Goal: Task Accomplishment & Management: Manage account settings

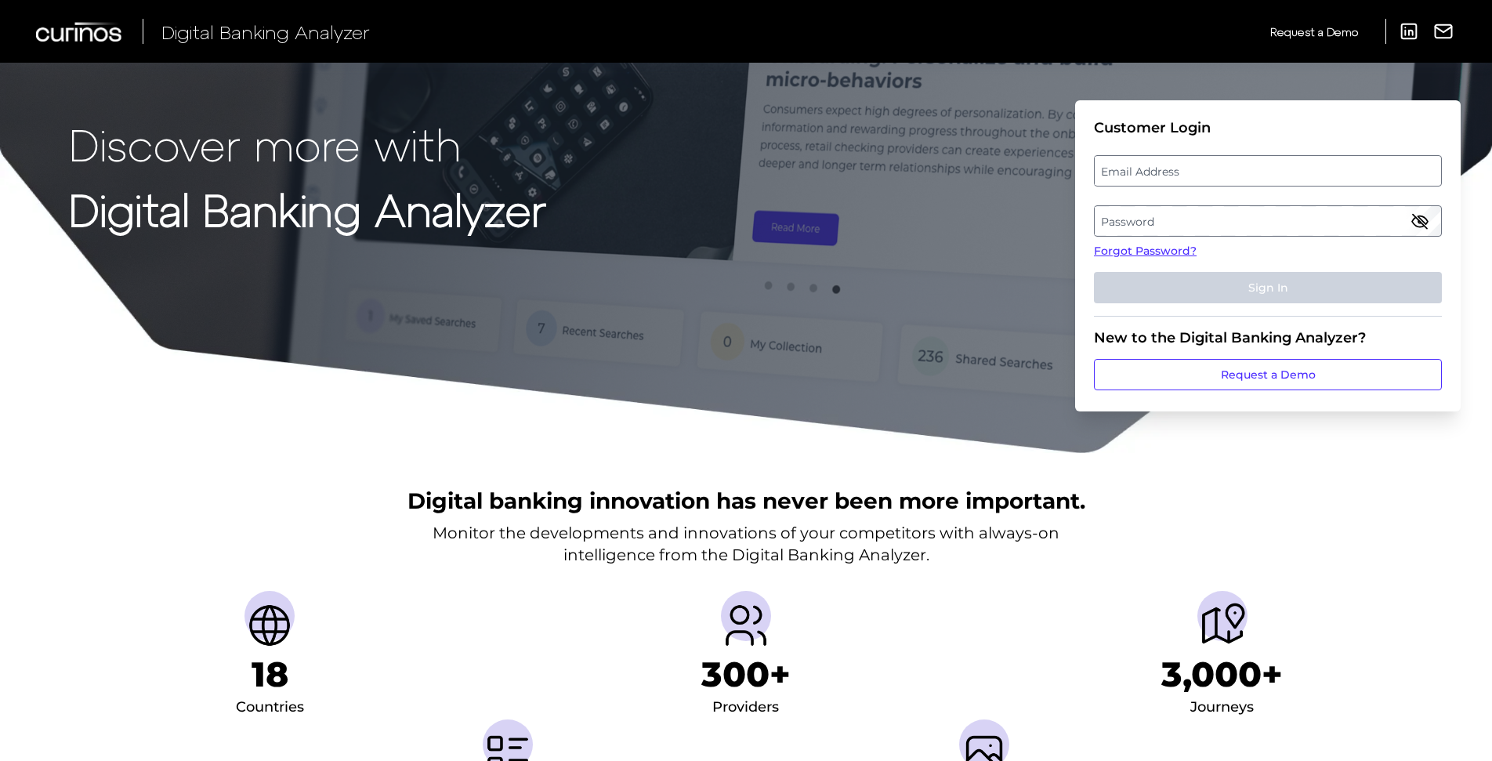
click at [1241, 171] on label "Email Address" at bounding box center [1266, 171] width 345 height 28
click at [1241, 171] on input "email" at bounding box center [1268, 170] width 348 height 31
type input "[PERSON_NAME][DOMAIN_NAME][EMAIL_ADDRESS][DOMAIN_NAME]"
click at [1121, 222] on label "Password" at bounding box center [1266, 221] width 345 height 28
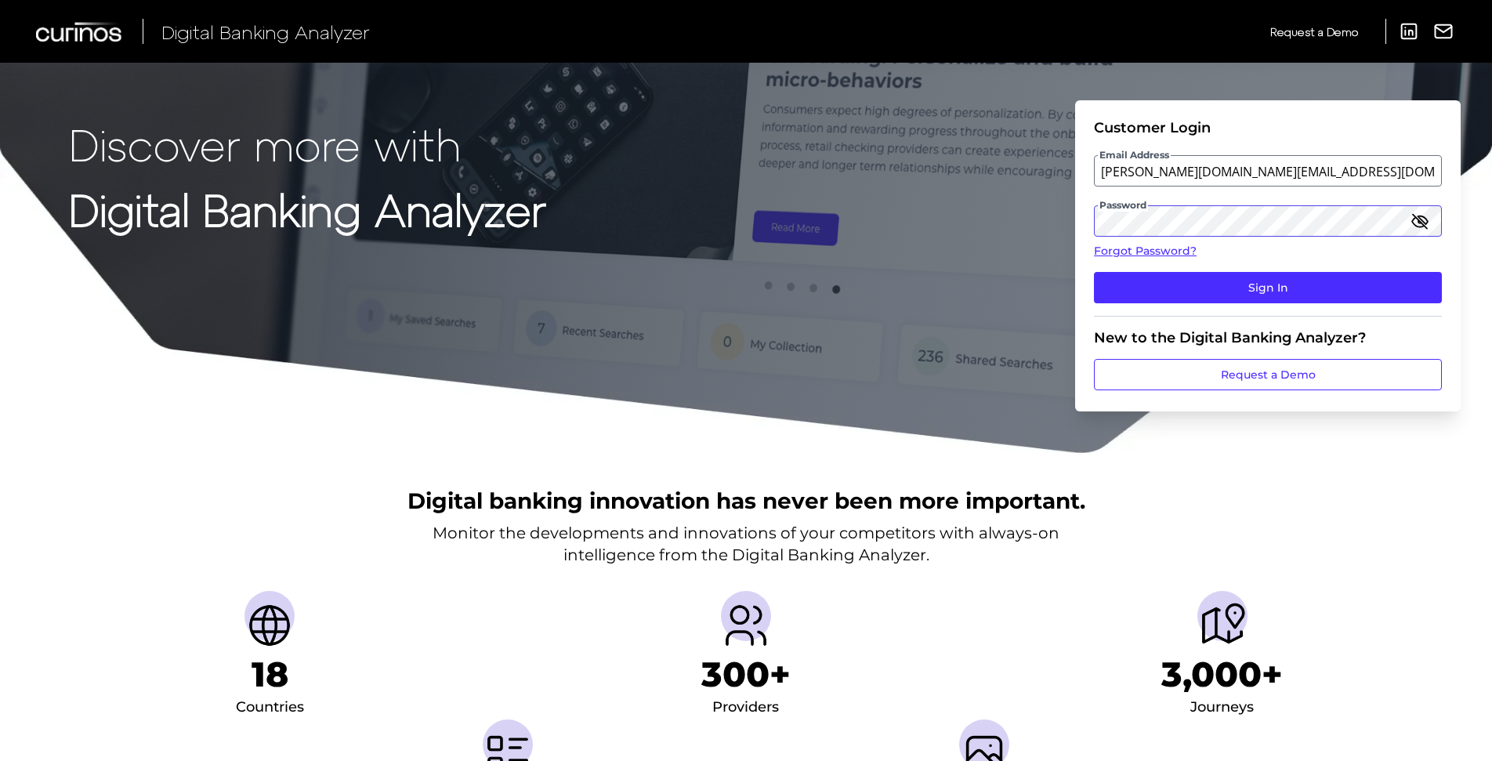
click at [1094, 272] on button "Sign In" at bounding box center [1268, 287] width 348 height 31
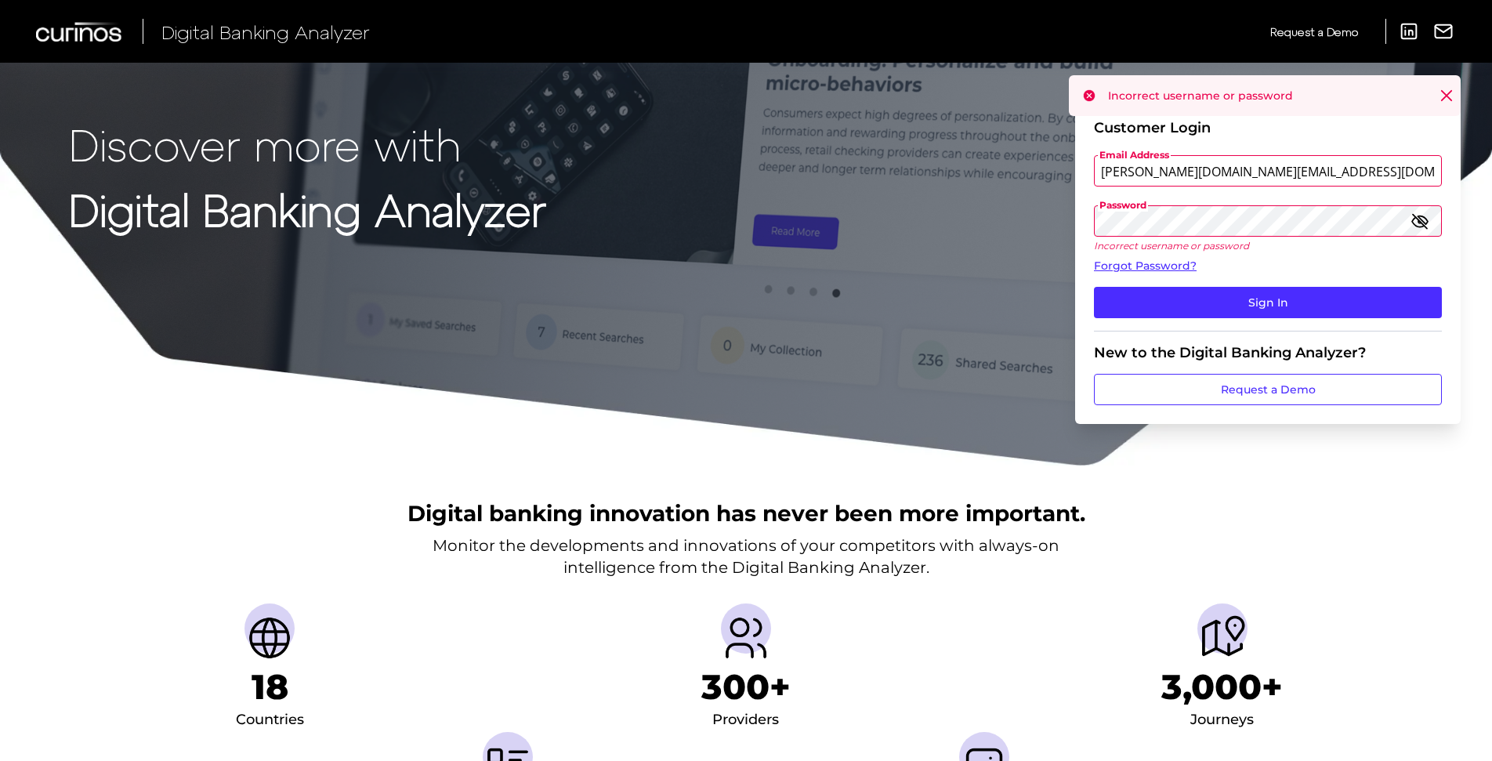
click at [979, 204] on div "Discover more with Digital Banking Analyzer Customer Login Email Address [PERSO…" at bounding box center [746, 233] width 1492 height 467
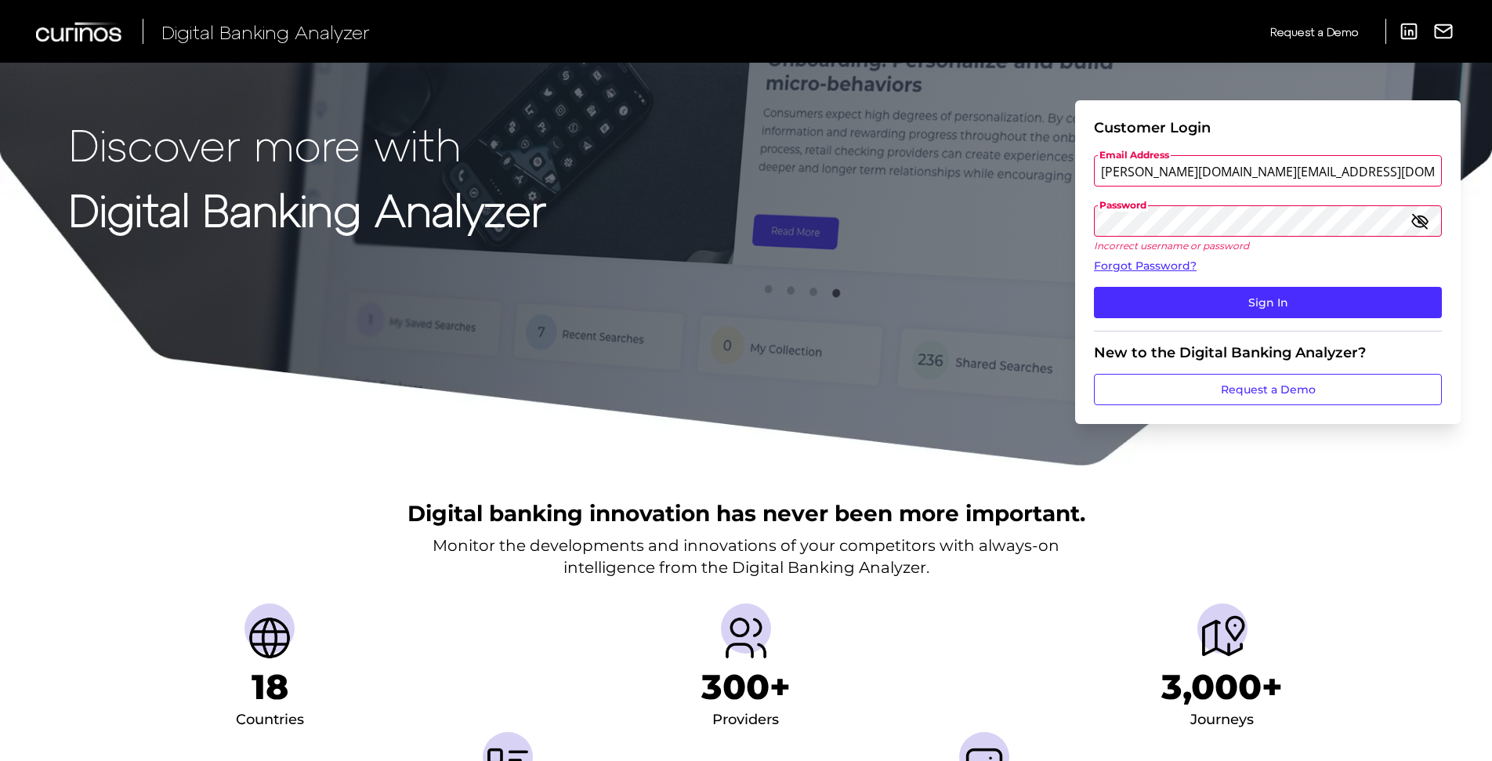
click at [1094, 287] on button "Sign In" at bounding box center [1268, 302] width 348 height 31
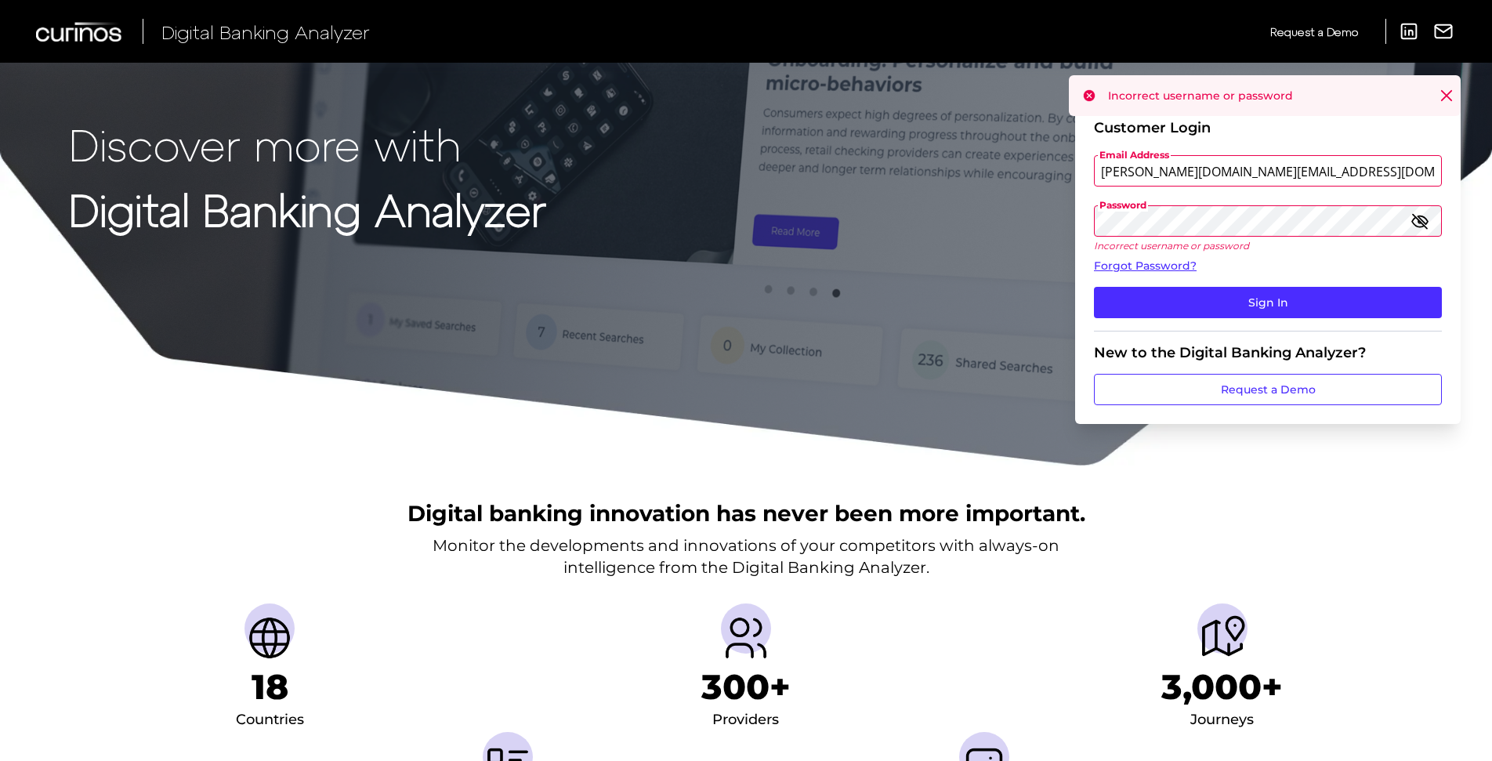
click at [1117, 210] on div "Password" at bounding box center [1268, 220] width 348 height 31
click at [1083, 217] on form "Customer Login Email Address [PERSON_NAME][DOMAIN_NAME][EMAIL_ADDRESS][DOMAIN_N…" at bounding box center [1267, 262] width 385 height 324
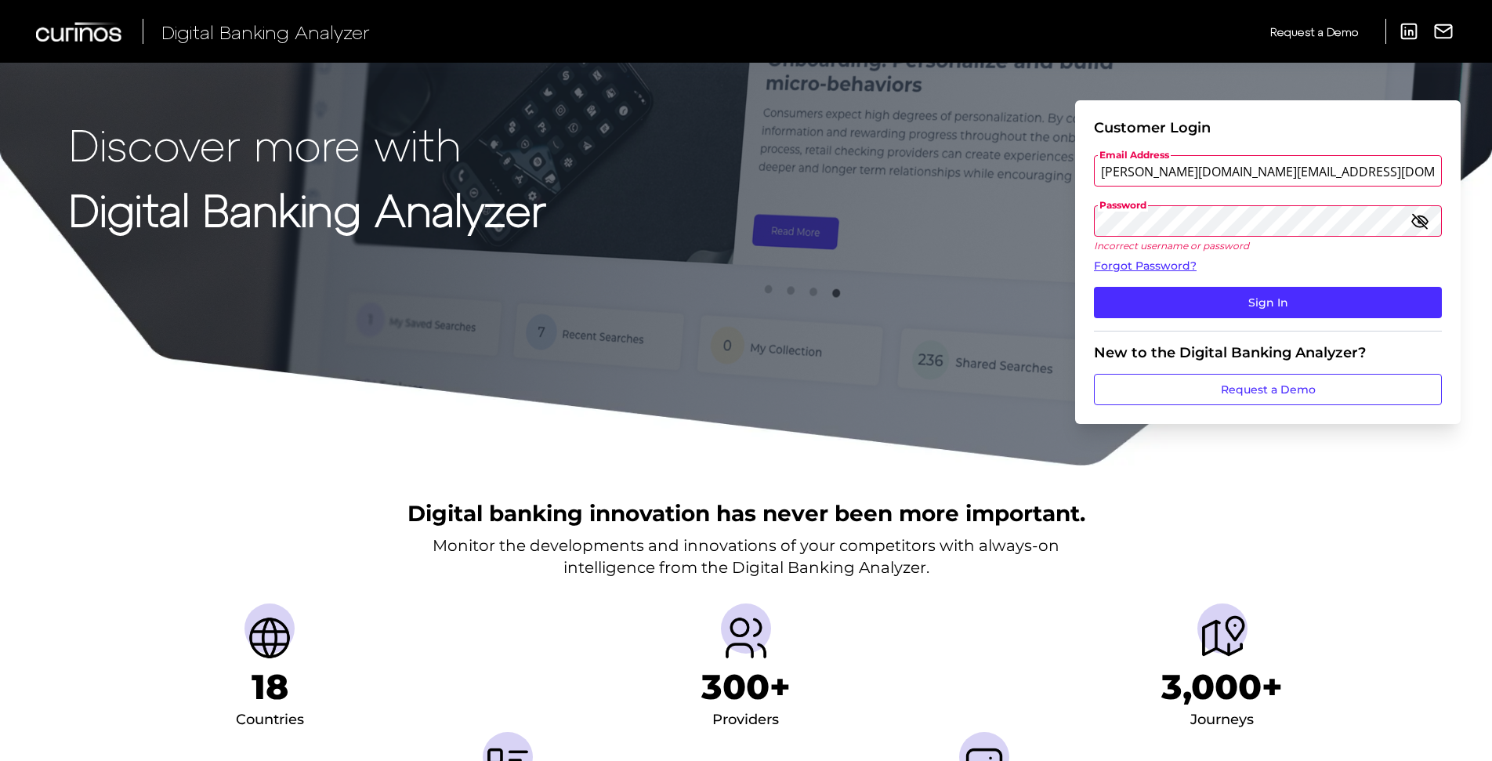
click at [1094, 287] on button "Sign In" at bounding box center [1268, 302] width 348 height 31
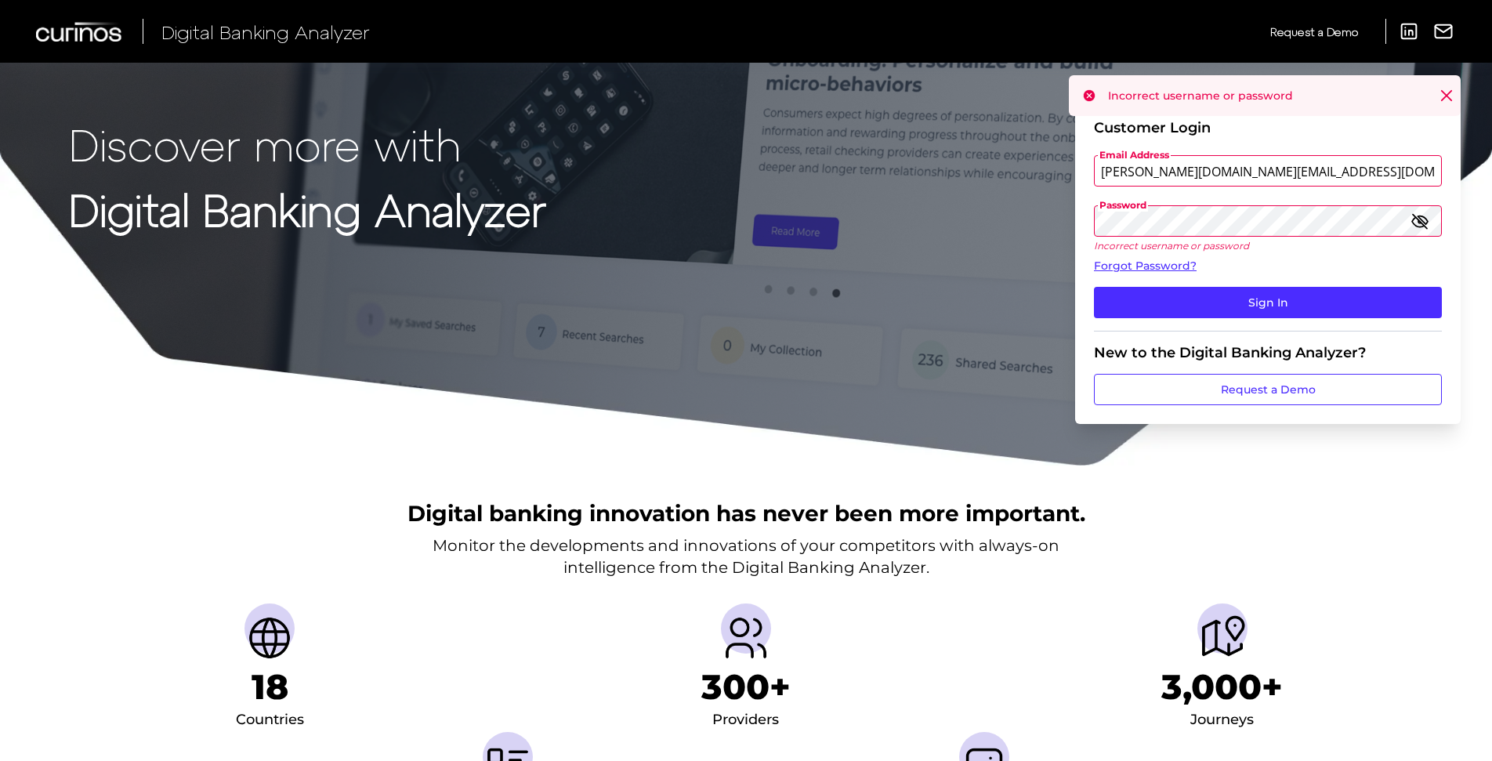
click at [1073, 224] on div "Discover more with Digital Banking Analyzer Customer Login Email Address [PERSO…" at bounding box center [746, 233] width 1492 height 467
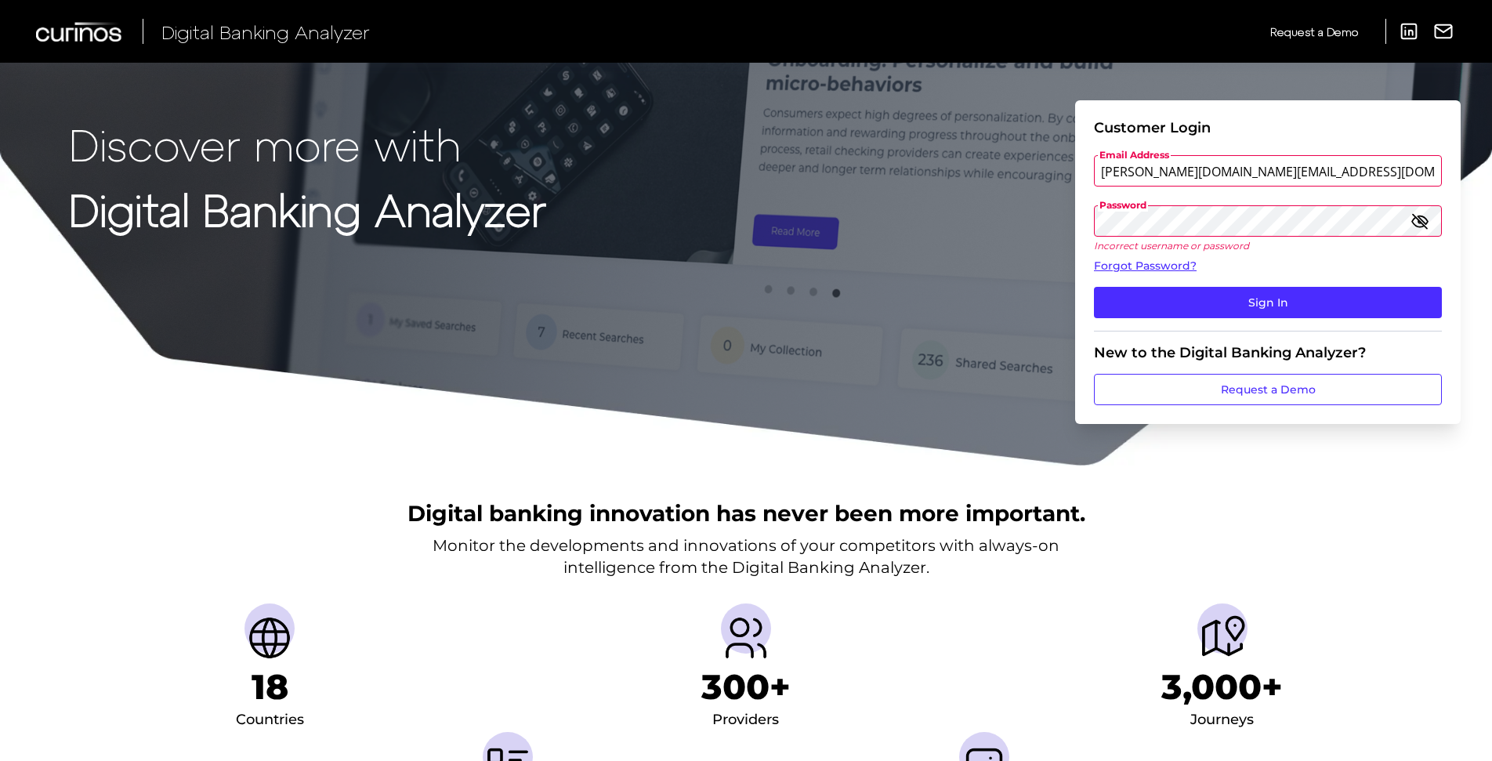
click at [1094, 287] on button "Sign In" at bounding box center [1268, 302] width 348 height 31
